Goal: Task Accomplishment & Management: Use online tool/utility

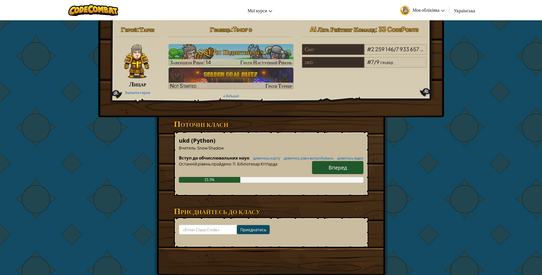
click at [141, 62] on img at bounding box center [136, 61] width 25 height 34
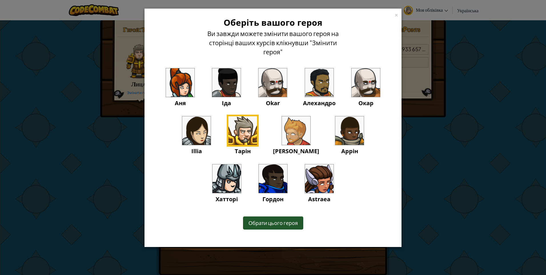
click at [232, 132] on img at bounding box center [242, 130] width 29 height 29
click at [396, 13] on div "×" at bounding box center [396, 14] width 4 height 6
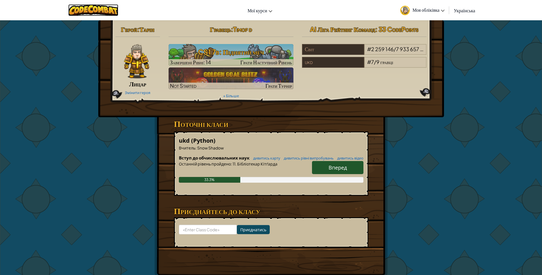
click at [96, 10] on img at bounding box center [93, 10] width 50 height 12
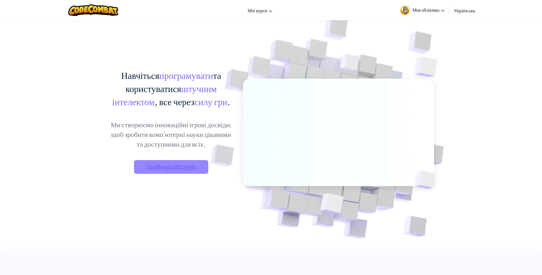
click at [191, 164] on span "Перейти до моїх курсів" at bounding box center [171, 167] width 74 height 14
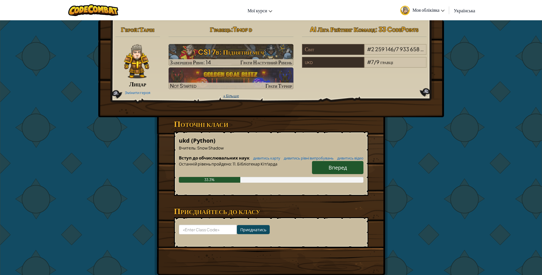
click at [224, 97] on link "+ Більше" at bounding box center [231, 95] width 16 height 5
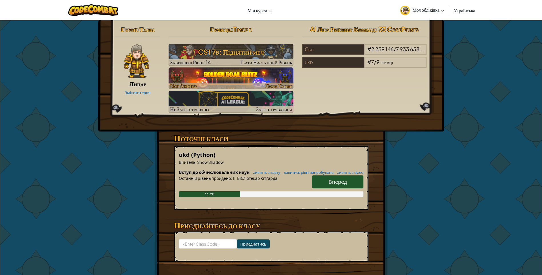
click at [247, 80] on img at bounding box center [230, 78] width 125 height 22
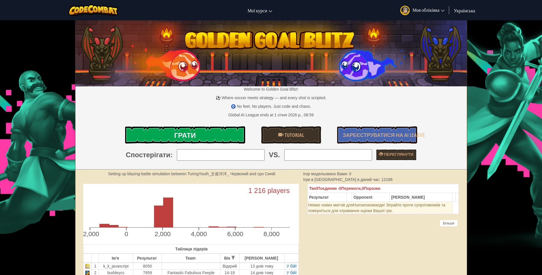
click at [222, 137] on link "Грати" at bounding box center [185, 134] width 120 height 17
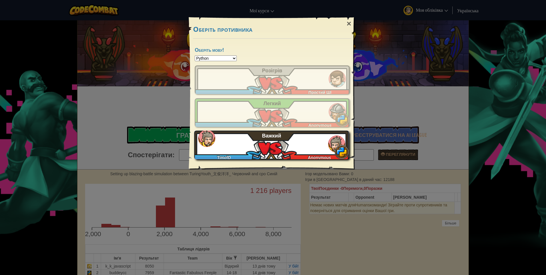
click at [278, 143] on div "TimofD Anonymous Важкий" at bounding box center [271, 144] width 155 height 29
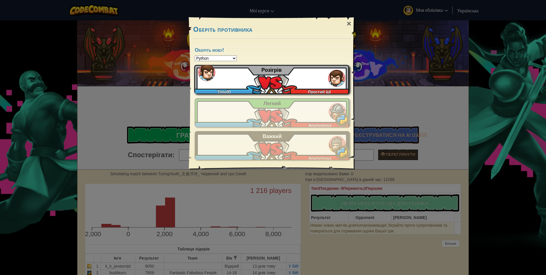
click at [260, 84] on div "TimofD Простий ШІ Розігрів" at bounding box center [271, 79] width 155 height 29
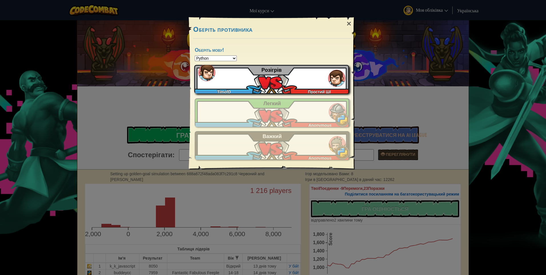
click at [344, 24] on div "×" at bounding box center [348, 23] width 13 height 17
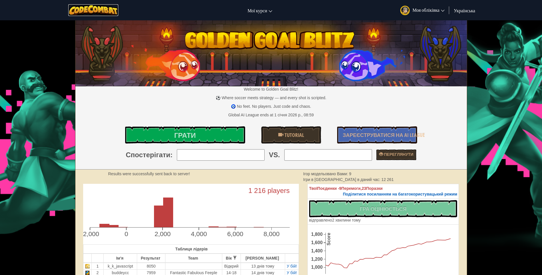
click at [103, 7] on img at bounding box center [93, 10] width 50 height 12
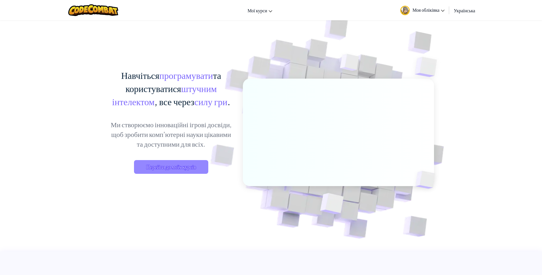
click at [184, 162] on span "Перейти до моїх курсів" at bounding box center [171, 167] width 74 height 14
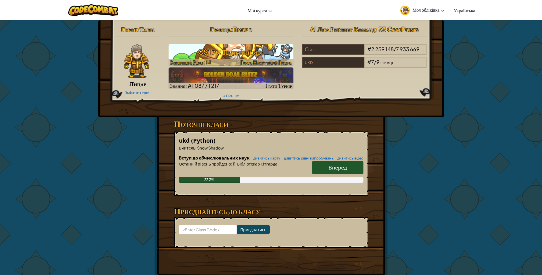
click at [211, 51] on h3 "CS1 7b: Піднятий меч" at bounding box center [230, 51] width 125 height 13
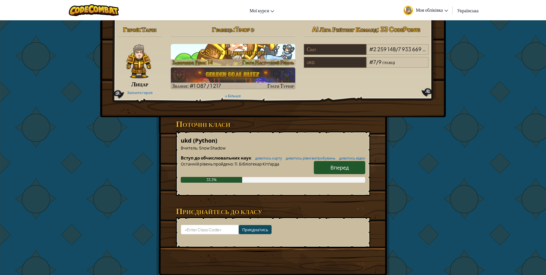
select select "uk"
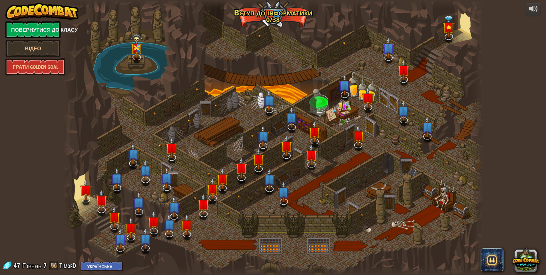
select select "uk"
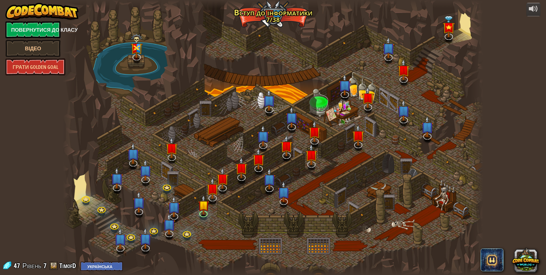
select select "uk"
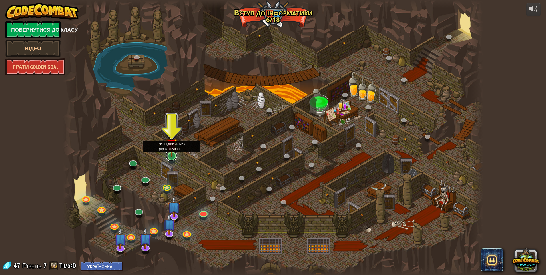
click at [171, 159] on link at bounding box center [171, 155] width 11 height 11
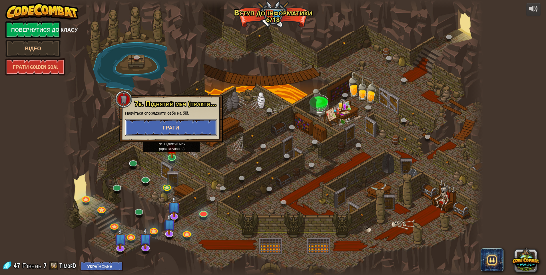
click at [171, 128] on span "Грати" at bounding box center [171, 127] width 16 height 7
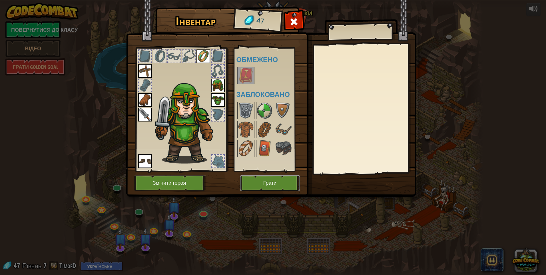
click at [259, 180] on button "Грати" at bounding box center [270, 183] width 60 height 16
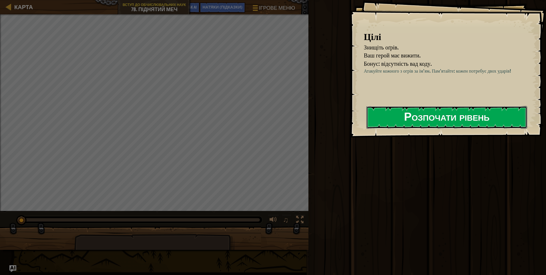
click at [477, 120] on button "Розпочати рівень" at bounding box center [446, 117] width 161 height 23
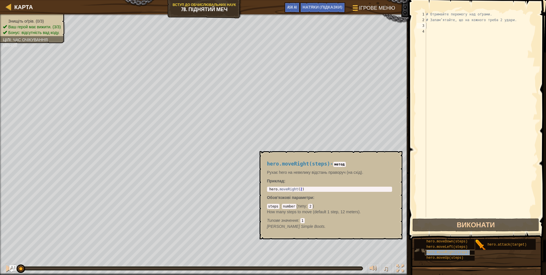
type textarea "hero.moveRight(steps)"
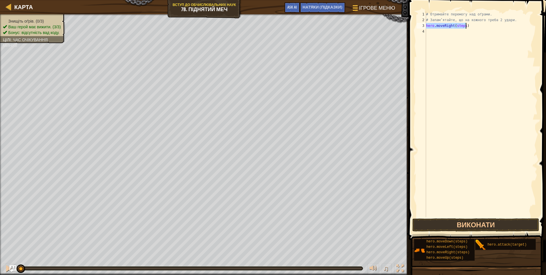
click at [497, 73] on div "# Отримайте перемогу над оґрами. # Запам’ятайте, що на кожного треба 2 удари. h…" at bounding box center [481, 119] width 113 height 217
click at [509, 224] on button "Виконати" at bounding box center [475, 224] width 127 height 13
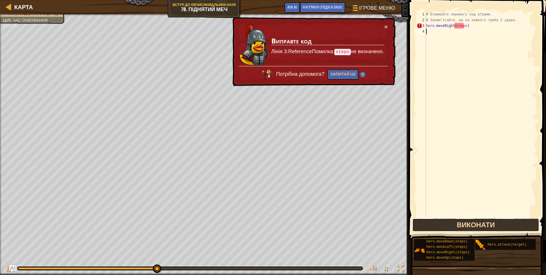
click at [492, 230] on button "Виконати" at bounding box center [475, 224] width 127 height 13
click at [489, 226] on button "Виконати" at bounding box center [475, 224] width 127 height 13
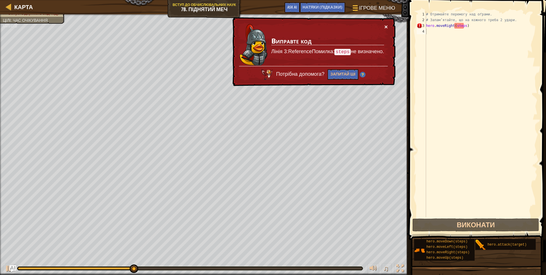
click at [385, 24] on button "×" at bounding box center [385, 27] width 3 height 6
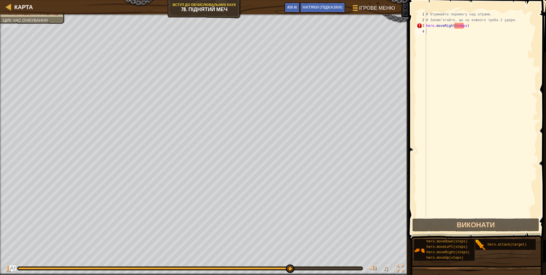
drag, startPoint x: 484, startPoint y: 244, endPoint x: 491, endPoint y: 178, distance: 65.7
click at [489, 171] on div "НАТЯКИ (Підказки) Відео 1 2 3 4 # Отримайте перемогу над оґрами. # Запам’ятайте…" at bounding box center [476, 136] width 139 height 272
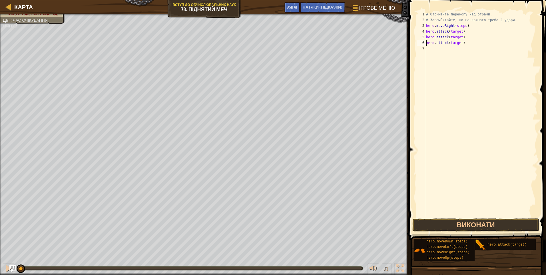
drag, startPoint x: 363, startPoint y: 265, endPoint x: -1, endPoint y: 271, distance: 364.4
click at [0, 0] on html "Карта Вступ до обчислювальних наук 7b. Піднятий меч Ігрове меню Готово НАТЯКИ (…" at bounding box center [273, 0] width 546 height 0
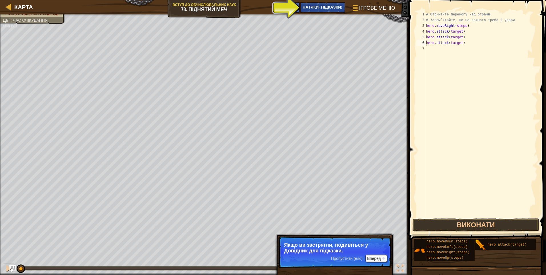
click at [317, 7] on span "НАТЯКИ (Підказки)" at bounding box center [323, 6] width 40 height 5
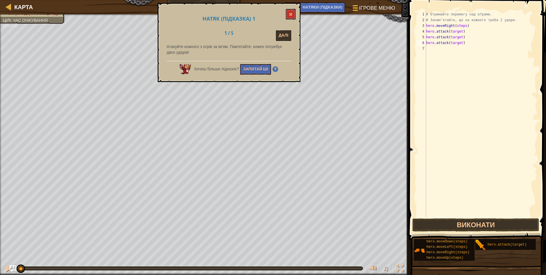
click at [248, 61] on div "Хочеш більше підказок? Запитай ШІ" at bounding box center [229, 68] width 124 height 14
click at [255, 69] on button "Запитай ШІ" at bounding box center [255, 69] width 31 height 11
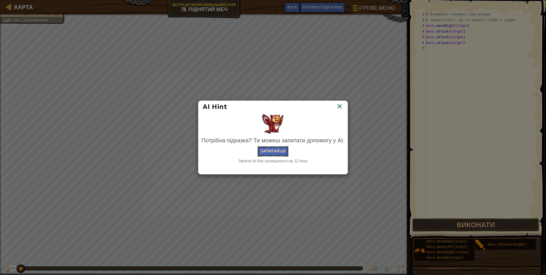
click at [282, 150] on button "Запитай ШІ" at bounding box center [273, 151] width 31 height 11
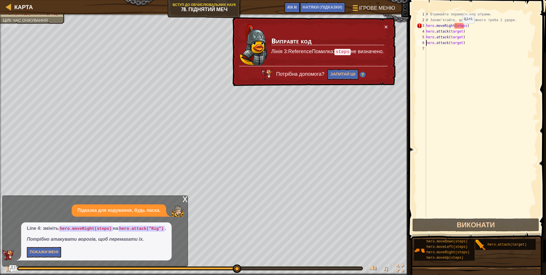
click at [459, 27] on div "# Отримайте перемогу над оґрами. # Запам’ятайте, що на кожного треба 2 удари. h…" at bounding box center [481, 119] width 113 height 217
click at [459, 26] on div "# Отримайте перемогу над оґрами. # Запам’ятайте, що на кожного треба 2 удари. h…" at bounding box center [481, 119] width 113 height 217
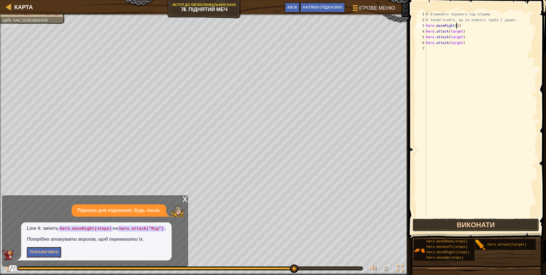
click at [471, 222] on button "Виконати" at bounding box center [475, 224] width 127 height 13
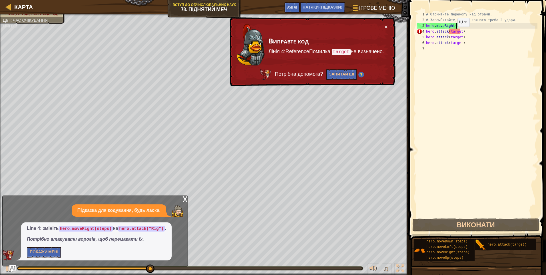
click at [453, 32] on div "# Отримайте перемогу над оґрами. # Запам’ятайте, що на кожного треба 2 удари. h…" at bounding box center [481, 119] width 113 height 217
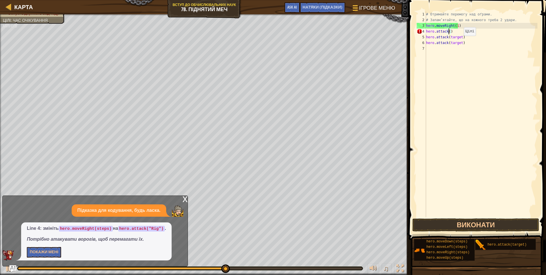
scroll to position [3, 2]
click at [452, 37] on div "# Отримайте перемогу над оґрами. # Запам’ятайте, що на кожного треба 2 удари. h…" at bounding box center [481, 119] width 113 height 217
click at [452, 41] on div "# Отримайте перемогу над оґрами. # Запам’ятайте, що на кожного треба 2 удари. h…" at bounding box center [481, 119] width 113 height 217
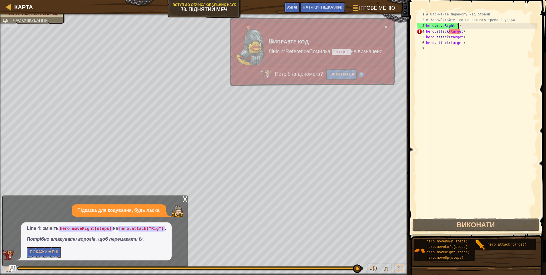
click at [461, 26] on div "# Отримайте перемогу над оґрами. # Запам’ятайте, що на кожного треба 2 удари. h…" at bounding box center [481, 119] width 113 height 217
type textarea "hero.moveRight(1)"
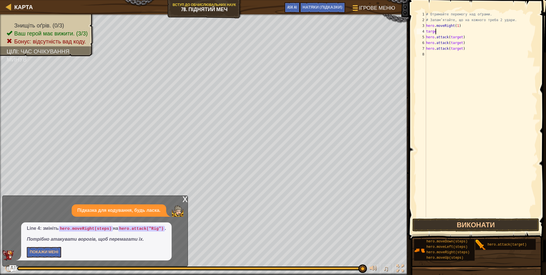
scroll to position [3, 1]
type textarea "target="
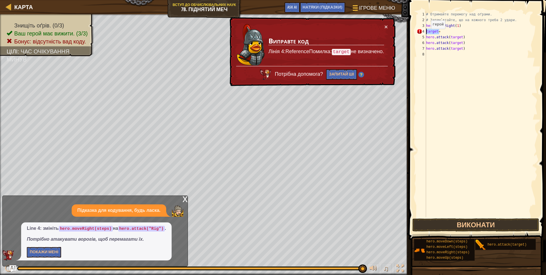
drag, startPoint x: 457, startPoint y: 32, endPoint x: 423, endPoint y: 33, distance: 34.0
click at [423, 33] on div "target= 1 2 3 4 5 6 7 8 # Отримайте перемогу над оґрами. # Запам’ятайте, що на …" at bounding box center [476, 114] width 122 height 206
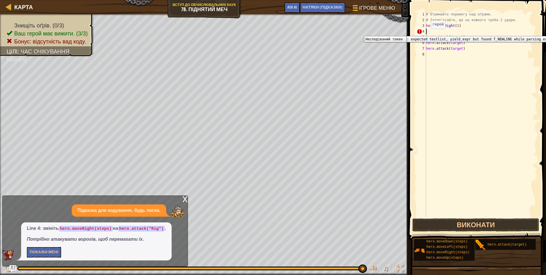
scroll to position [3, 0]
click at [452, 37] on div "# Отримайте перемогу над оґрами. # Запам’ятайте, що на кожного треба 2 удари. h…" at bounding box center [481, 119] width 113 height 217
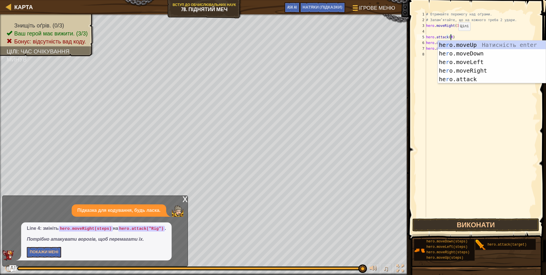
scroll to position [3, 2]
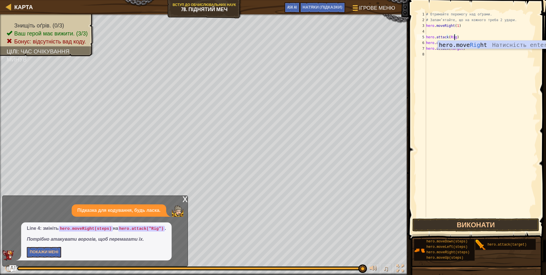
click at [458, 38] on div "# Отримайте перемогу над оґрами. # Запам’ятайте, що на кожного треба 2 удари. h…" at bounding box center [481, 119] width 113 height 217
drag, startPoint x: 458, startPoint y: 38, endPoint x: 436, endPoint y: 37, distance: 21.4
click at [435, 37] on div "# Отримайте перемогу над оґрами. # Запам’ятайте, що на кожного треба 2 удари. h…" at bounding box center [481, 119] width 113 height 217
click at [449, 37] on div "# Отримайте перемогу над оґрами. # Запам’ятайте, що на кожного треба 2 удари. h…" at bounding box center [481, 114] width 113 height 206
click at [456, 38] on div "# Отримайте перемогу над оґрами. # Запам’ятайте, що на кожного треба 2 удари. h…" at bounding box center [481, 119] width 113 height 217
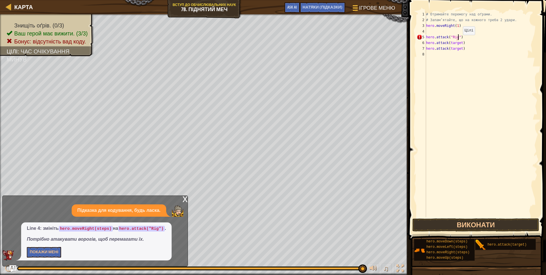
scroll to position [3, 2]
drag, startPoint x: 461, startPoint y: 38, endPoint x: 426, endPoint y: 38, distance: 34.6
click at [426, 38] on div "# Отримайте перемогу над оґрами. # Запам’ятайте, що на кожного треба 2 удари. h…" at bounding box center [481, 119] width 113 height 217
type textarea "hero.attack("Rig")"
click at [461, 37] on div "# Отримайте перемогу над оґрами. # Запам’ятайте, що на кожного треба 2 удари. h…" at bounding box center [481, 114] width 113 height 206
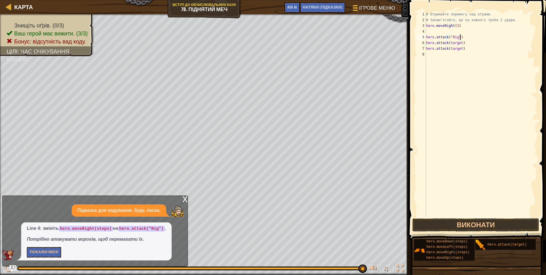
scroll to position [3, 0]
paste textarea "hero.attack("Rig")"
click at [453, 50] on div "# Отримайте перемогу над оґрами. # Запам’ятайте, що на кожного треба 2 удари. h…" at bounding box center [481, 119] width 113 height 217
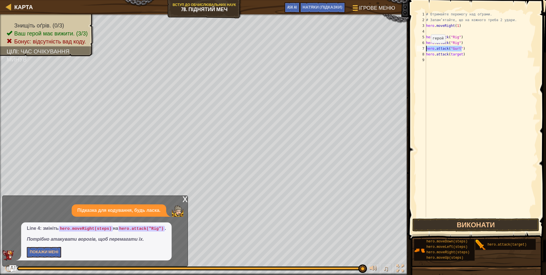
drag, startPoint x: 462, startPoint y: 49, endPoint x: 426, endPoint y: 49, distance: 36.0
click at [426, 49] on div "hero.attack("Gurt") 1 2 3 4 5 6 7 8 9 # Отримайте перемогу над оґрами. # Запам’…" at bounding box center [476, 114] width 122 height 206
type textarea "hero.attack("Gurt")"
click at [460, 51] on div "# Отримайте перемогу над оґрами. # Запам’ятайте, що на кожного треба 2 удари. h…" at bounding box center [481, 114] width 113 height 206
click at [463, 50] on div "# Отримайте перемогу над оґрами. # Запам’ятайте, що на кожного треба 2 удари. h…" at bounding box center [481, 119] width 113 height 217
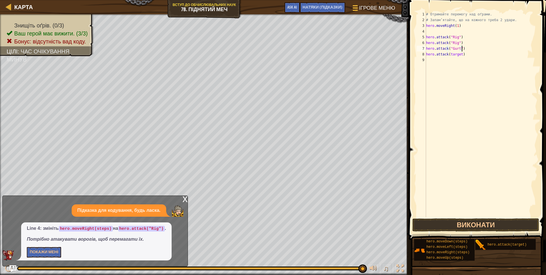
scroll to position [3, 0]
paste textarea "hero.attack("Gurt")"
click at [458, 60] on div "# Отримайте перемогу над оґрами. # Запам’ятайте, що на кожного треба 2 удари. h…" at bounding box center [482, 119] width 111 height 217
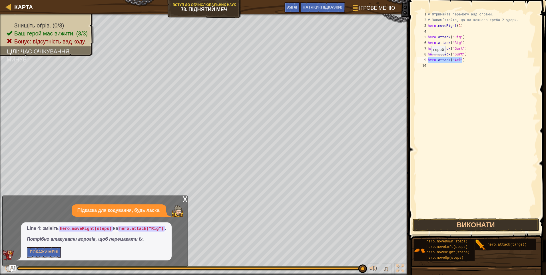
drag, startPoint x: 462, startPoint y: 60, endPoint x: 423, endPoint y: 61, distance: 38.6
click at [423, 61] on div "hero.attack("Ack") 1 2 3 4 5 6 7 8 9 10 # Отримайте перемогу над оґрами. # Запа…" at bounding box center [476, 114] width 122 height 206
type textarea "hero.attack("Ack")"
click at [464, 61] on div "# Отримайте перемогу над оґрами. # Запам’ятайте, що на кожного треба 2 удари. h…" at bounding box center [482, 114] width 111 height 206
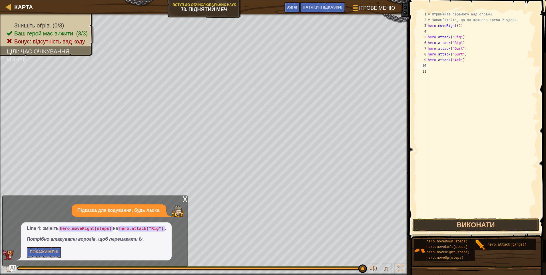
paste textarea "hero.attack("Ack")"
type textarea "hero.attack("Ack")"
click at [470, 227] on button "Виконати" at bounding box center [475, 224] width 127 height 13
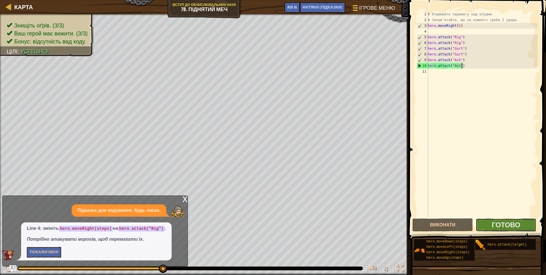
click at [497, 218] on button "Готово" at bounding box center [506, 224] width 61 height 13
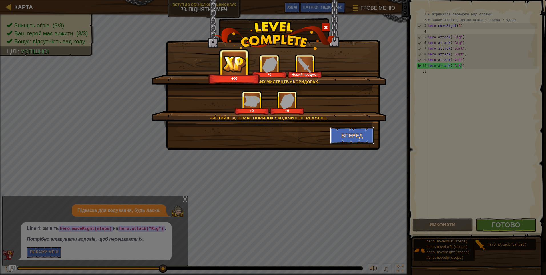
click at [347, 134] on button "Вперед" at bounding box center [352, 135] width 44 height 17
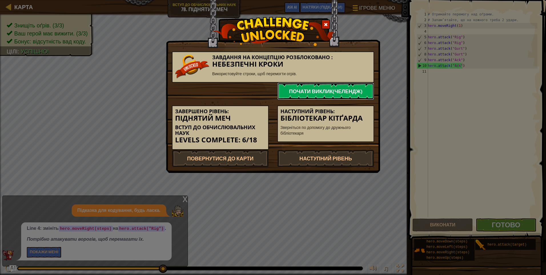
click at [347, 92] on link "Почати виклик(челендж)" at bounding box center [325, 91] width 97 height 17
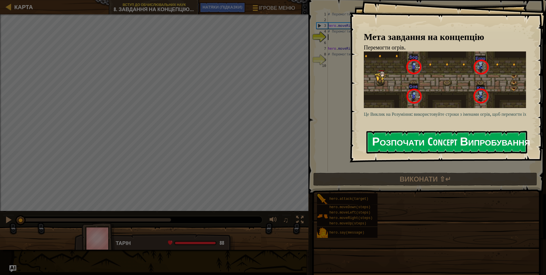
click at [404, 135] on button "Розпочати Concept Випробування" at bounding box center [446, 142] width 161 height 23
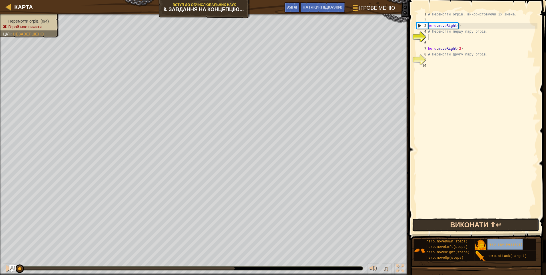
click at [441, 224] on button "Виконати ⇧↵" at bounding box center [475, 224] width 127 height 13
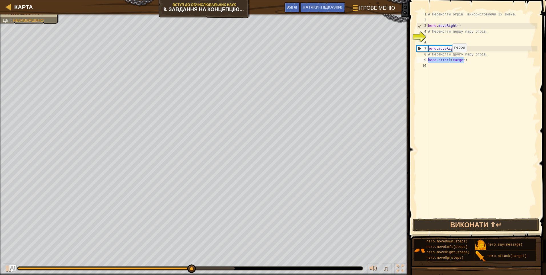
click at [449, 58] on div "# Перемогти огрів, використовуючи їх імена. hero . moveRight ( ) # Перемогти пе…" at bounding box center [482, 114] width 111 height 206
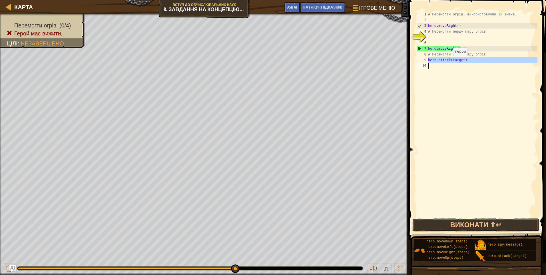
drag, startPoint x: 429, startPoint y: 60, endPoint x: 450, endPoint y: 62, distance: 21.7
click at [450, 62] on div "hero.attack(target) 1 2 3 4 5 6 7 8 9 10 # Перемогти огрів, використовуючи їх і…" at bounding box center [476, 114] width 122 height 206
type textarea "hero.attack(target)"
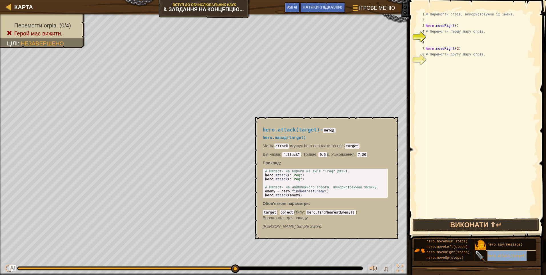
type textarea "hero.moveRight(2)"
type textarea "# Перемогти першу пару огрів."
type textarea "hero.attack(target)"
type textarea "# Перемогти огрів, використовуючи їх імена."
type textarea "# Перемогти першу пару огрів."
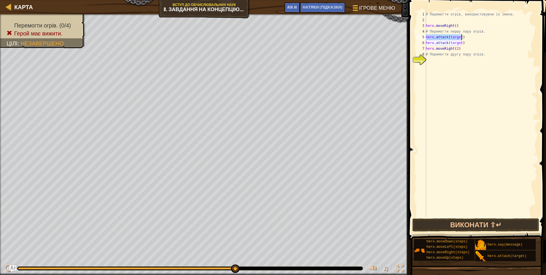
click at [493, 34] on div "# Перемогти огрів, використовуючи їх імена. hero . moveRight ( ) # Перемогти пе…" at bounding box center [481, 119] width 113 height 217
drag, startPoint x: 448, startPoint y: 37, endPoint x: 459, endPoint y: 37, distance: 11.4
click at [459, 37] on div "# Перемогти огрів, використовуючи їх імена. hero . moveRight ( ) # Перемогти пе…" at bounding box center [481, 119] width 113 height 217
click at [448, 36] on div "# Перемогти огрів, використовуючи їх імена. hero . moveRight ( ) # Перемогти пе…" at bounding box center [481, 114] width 113 height 206
drag, startPoint x: 449, startPoint y: 36, endPoint x: 460, endPoint y: 37, distance: 11.5
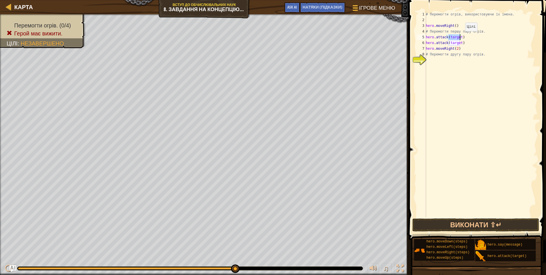
click at [460, 37] on div "# Перемогти огрів, використовуючи їх імена. hero . moveRight ( ) # Перемогти пе…" at bounding box center [481, 119] width 113 height 217
drag, startPoint x: 448, startPoint y: 42, endPoint x: 459, endPoint y: 42, distance: 10.9
click at [459, 42] on div "# Перемогти огрів, використовуючи їх імена. hero . moveRight ( ) # Перемогти пе…" at bounding box center [481, 119] width 113 height 217
drag, startPoint x: 448, startPoint y: 37, endPoint x: 459, endPoint y: 35, distance: 11.2
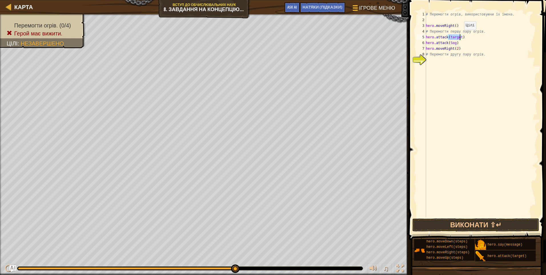
click at [459, 35] on div "# Перемогти огрів, використовуючи їх імена. hero . moveRight ( ) # Перемогти пе…" at bounding box center [481, 119] width 113 height 217
type textarea "hero.attack(Sog)"
click at [491, 228] on button "Виконати ⇧↵" at bounding box center [475, 224] width 127 height 13
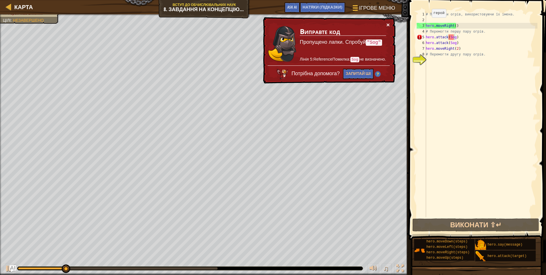
click at [389, 24] on button "×" at bounding box center [387, 25] width 3 height 6
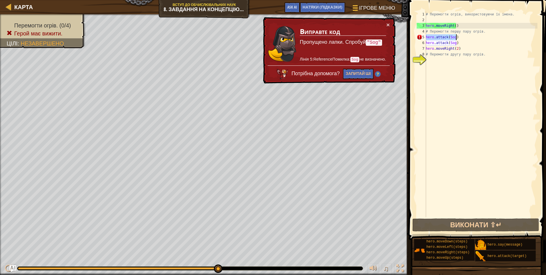
drag, startPoint x: 426, startPoint y: 35, endPoint x: 542, endPoint y: 38, distance: 115.4
click at [541, 38] on div "hero.attack(Sog) 1 2 3 4 5 6 7 8 9 # Перемогти огрів, використовуючи їх імена. …" at bounding box center [476, 131] width 139 height 256
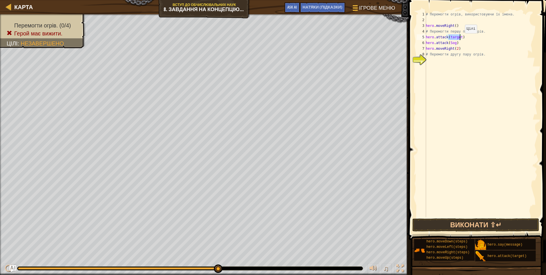
drag, startPoint x: 448, startPoint y: 38, endPoint x: 460, endPoint y: 39, distance: 11.7
click at [460, 39] on div "# Перемогти огрів, використовуючи їх імена. hero . moveRight ( ) # Перемогти пе…" at bounding box center [481, 119] width 113 height 217
click at [491, 228] on button "Виконати ⇧↵" at bounding box center [475, 224] width 127 height 13
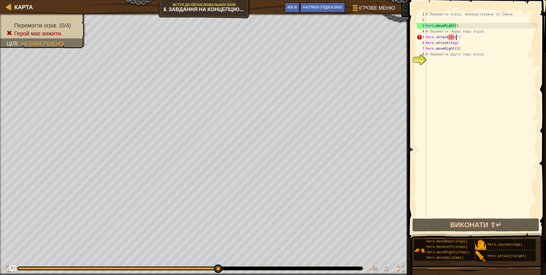
scroll to position [3, 2]
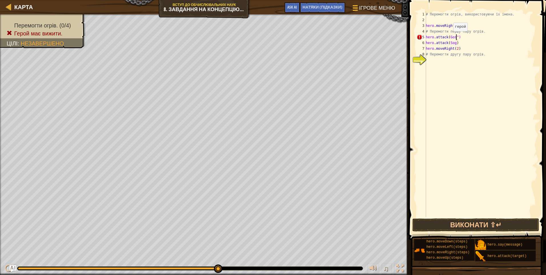
click at [448, 37] on div "# Перемогти огрів, використовуючи їх імена. hero . moveRight ( ) # Перемогти пе…" at bounding box center [481, 119] width 113 height 217
drag, startPoint x: 469, startPoint y: 37, endPoint x: 416, endPoint y: 37, distance: 52.5
click at [416, 37] on div "hero.attack("Gos") 1 2 3 4 5 6 7 8 9 # Перемогти огрів, використовуючи їх імена…" at bounding box center [476, 114] width 122 height 206
type textarea "hero.attack("Gos")"
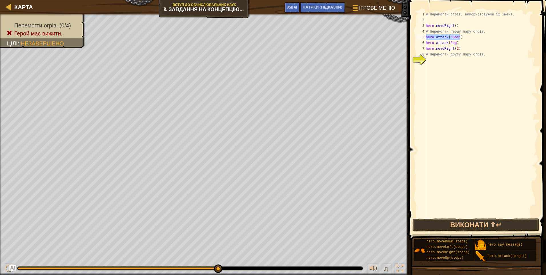
click at [467, 35] on div "# Перемогти огрів, використовуючи їх імена. hero . moveRight ( ) # Перемогти пе…" at bounding box center [481, 114] width 113 height 206
paste textarea "hero.attack("Gos")"
click at [450, 47] on div "# Перемогти огрів, використовуючи їх імена. hero . moveRight ( ) # Перемогти пе…" at bounding box center [482, 119] width 111 height 217
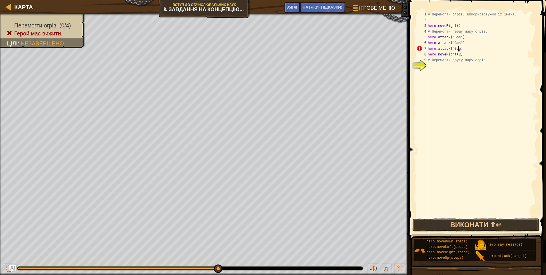
click at [458, 50] on div "# Перемогти огрів, використовуючи їх імена. hero . moveRight ( ) # Перемогти пе…" at bounding box center [482, 119] width 111 height 217
drag, startPoint x: 463, startPoint y: 49, endPoint x: 427, endPoint y: 49, distance: 36.0
click at [427, 49] on div "hero.attack("Sog") 1 2 3 4 5 6 7 8 9 10 # Перемогти огрів, використовуючи їх ім…" at bounding box center [476, 114] width 122 height 206
type textarea "hero.attack("Sog")"
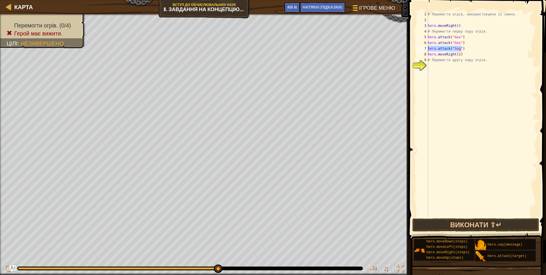
click at [466, 49] on div "# Перемогти огрів, використовуючи їх імена. hero . moveRight ( ) # Перемогти пе…" at bounding box center [482, 114] width 111 height 206
paste textarea "hero.attack("Sog")"
click at [461, 223] on button "Виконати ⇧↵" at bounding box center [475, 224] width 127 height 13
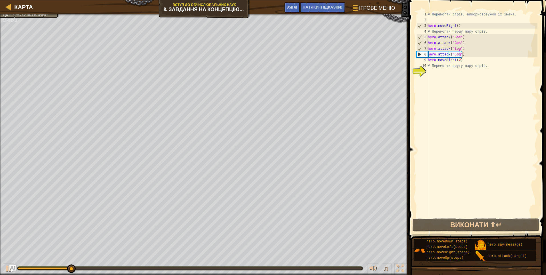
click at [466, 59] on div "# Перемогти огрів, використовуючи їх імена. hero . moveRight ( ) # Перемогти пе…" at bounding box center [482, 119] width 111 height 217
type textarea "hero.moveRight(2)"
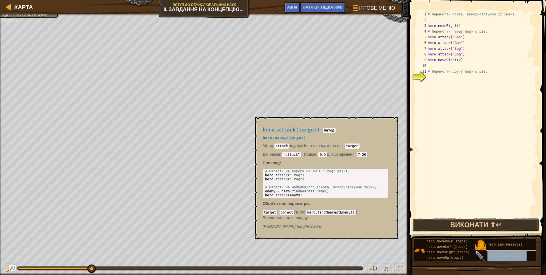
type textarea "hero.attack(target)"
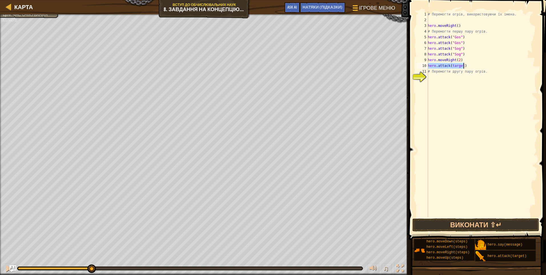
click at [495, 76] on div "# Перемогти огрів, використовуючи їх імена. hero . moveRight ( ) # Перемогти пе…" at bounding box center [482, 119] width 111 height 217
drag, startPoint x: 450, startPoint y: 66, endPoint x: 462, endPoint y: 67, distance: 12.6
click at [462, 67] on div "# Перемогти огрів, використовуючи їх імена. hero . moveRight ( ) # Перемогти пе…" at bounding box center [482, 119] width 111 height 217
click at [449, 66] on div "# Перемогти огрів, використовуючи їх імена. hero . moveRight ( ) # Перемогти пе…" at bounding box center [482, 119] width 111 height 217
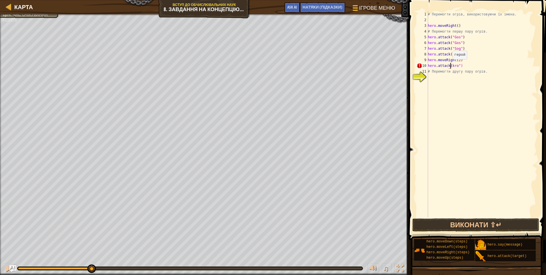
click at [449, 65] on div "# Перемогти огрів, використовуючи їх імена. hero . moveRight ( ) # Перемогти пе…" at bounding box center [482, 119] width 111 height 217
type textarea "hero.attack("wwwwwwwwwwwkro")"
